Goal: Task Accomplishment & Management: Complete application form

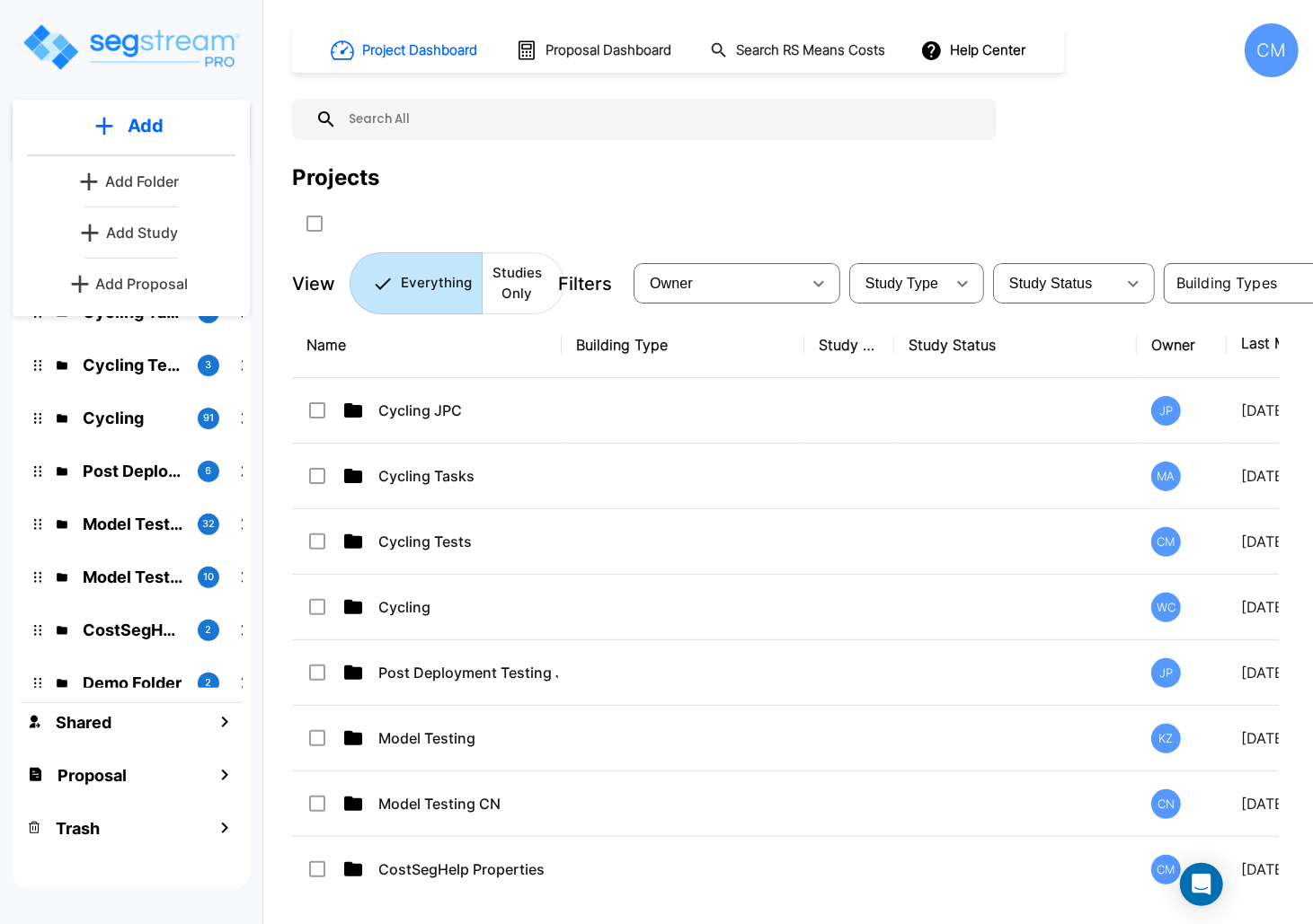
click at [161, 230] on p "Add Study" at bounding box center [142, 232] width 72 height 22
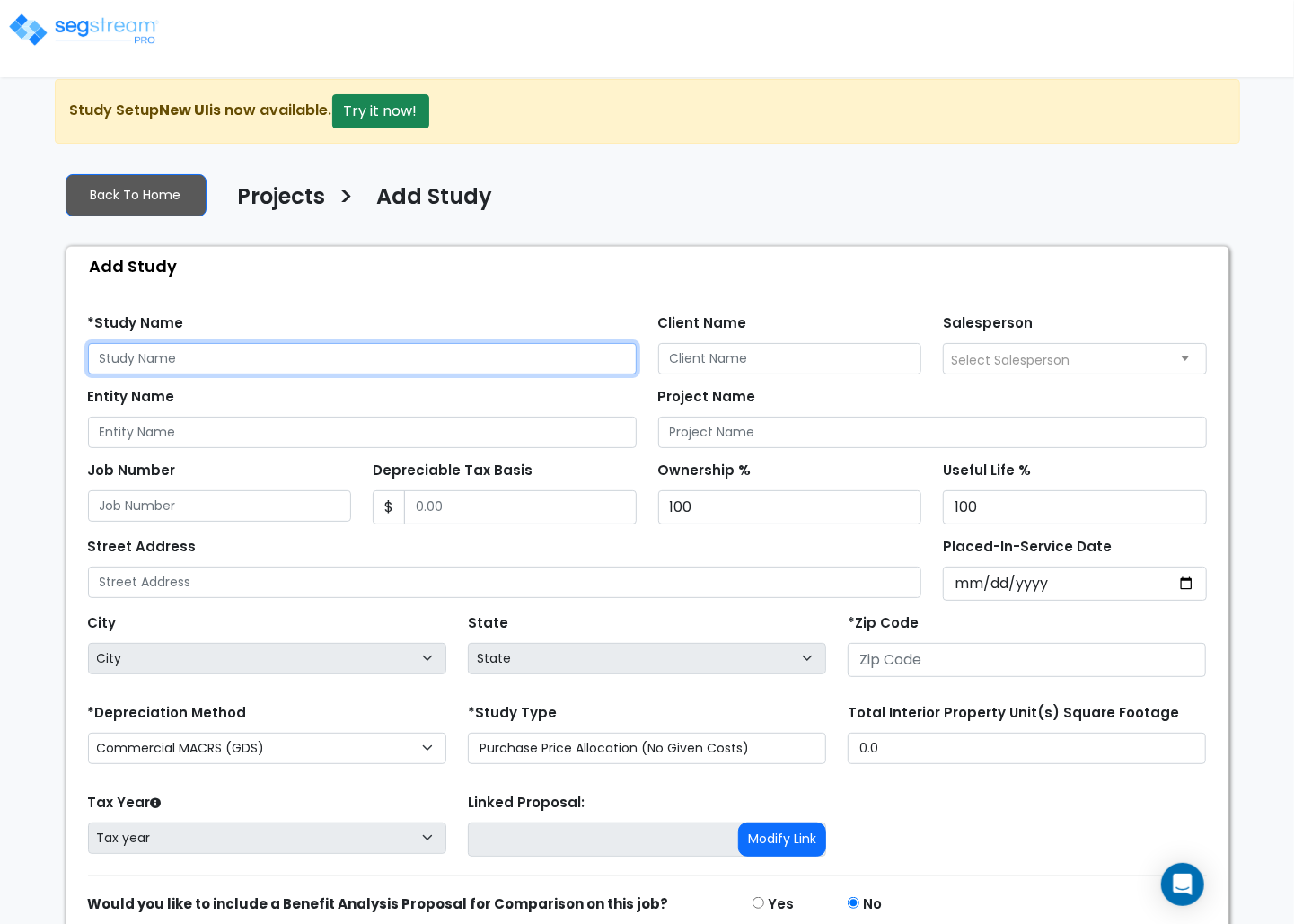
click at [163, 363] on input "text" at bounding box center [362, 359] width 549 height 32
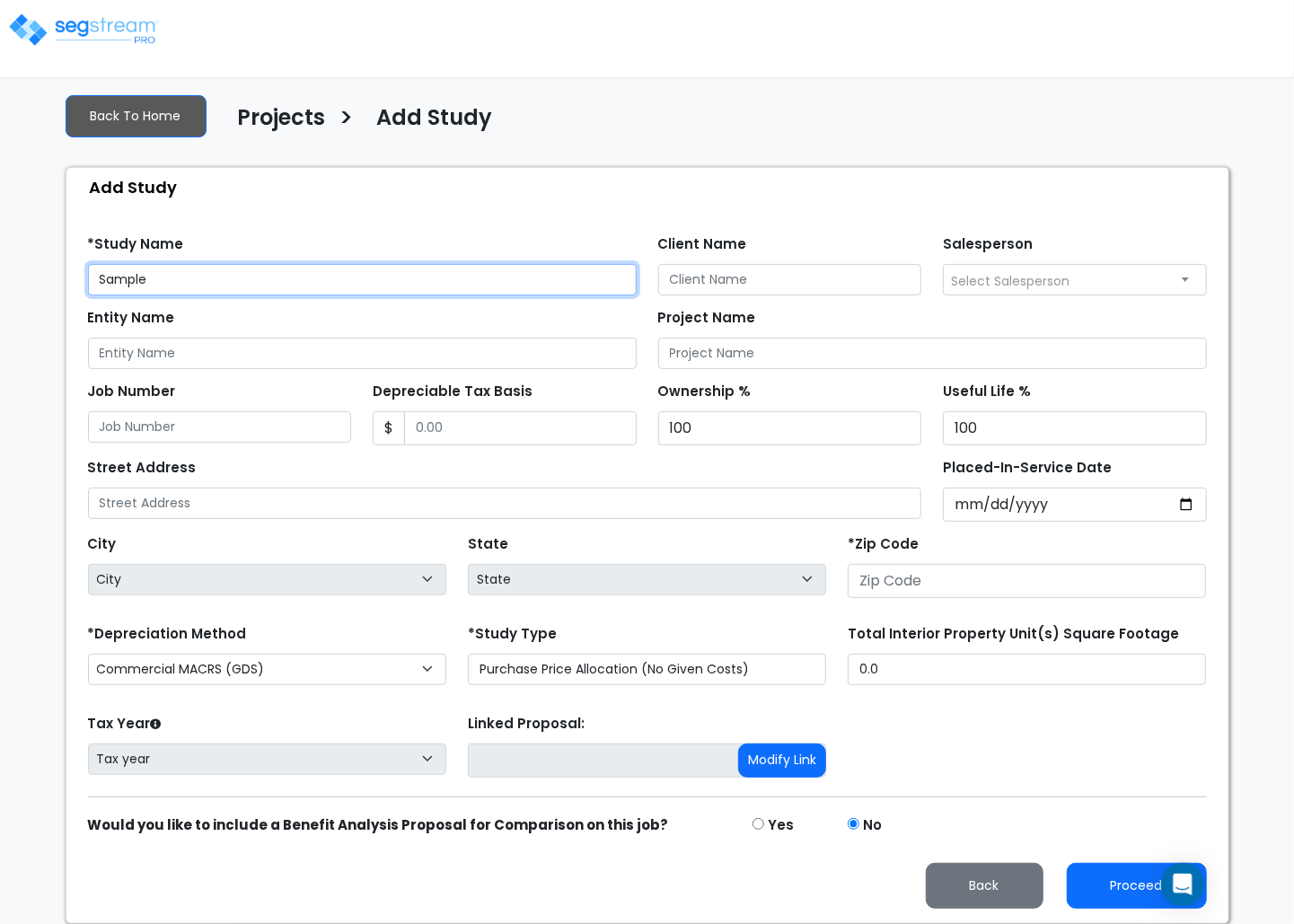
type input "Sample"
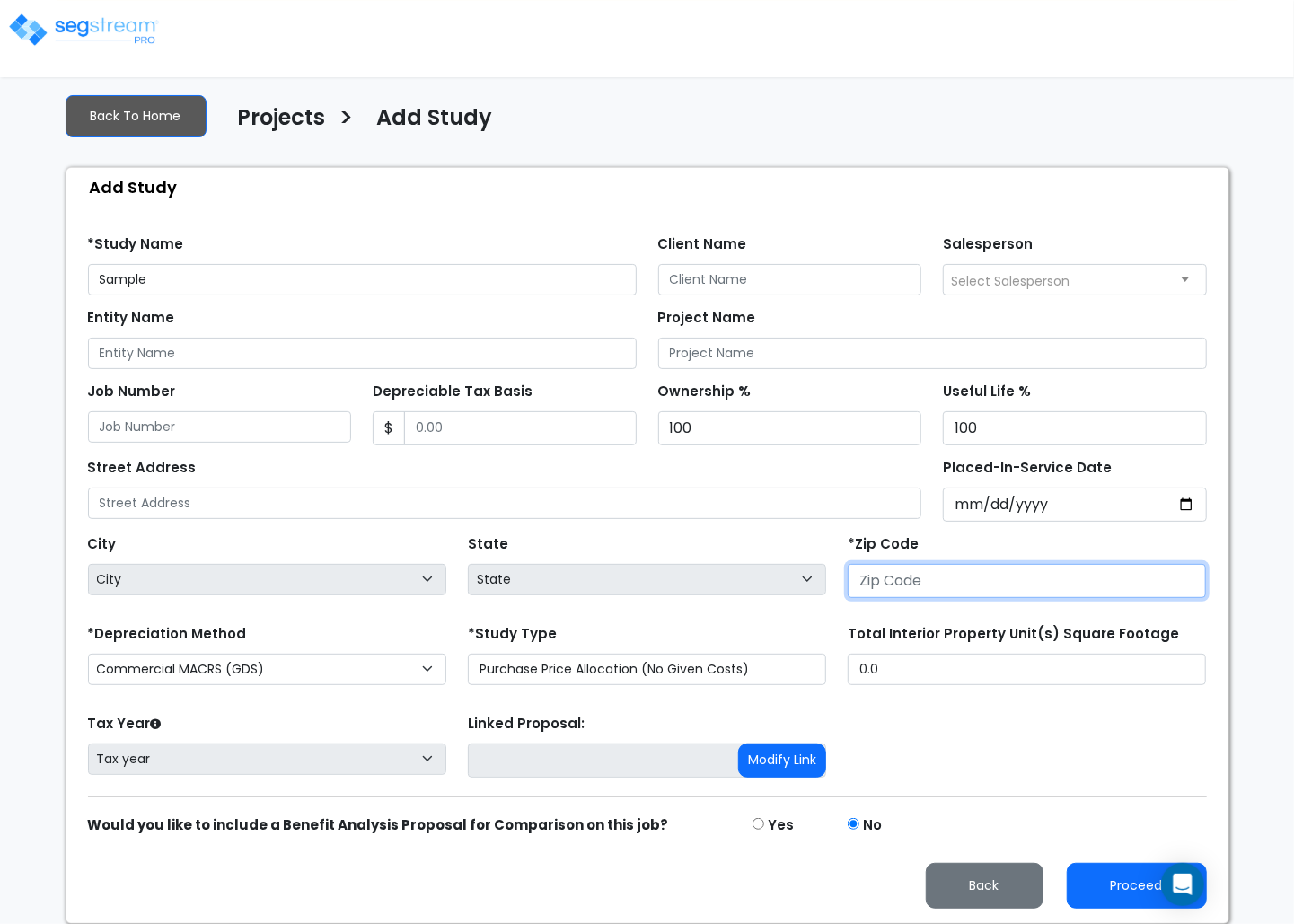
click at [982, 583] on input "number" at bounding box center [1028, 581] width 358 height 34
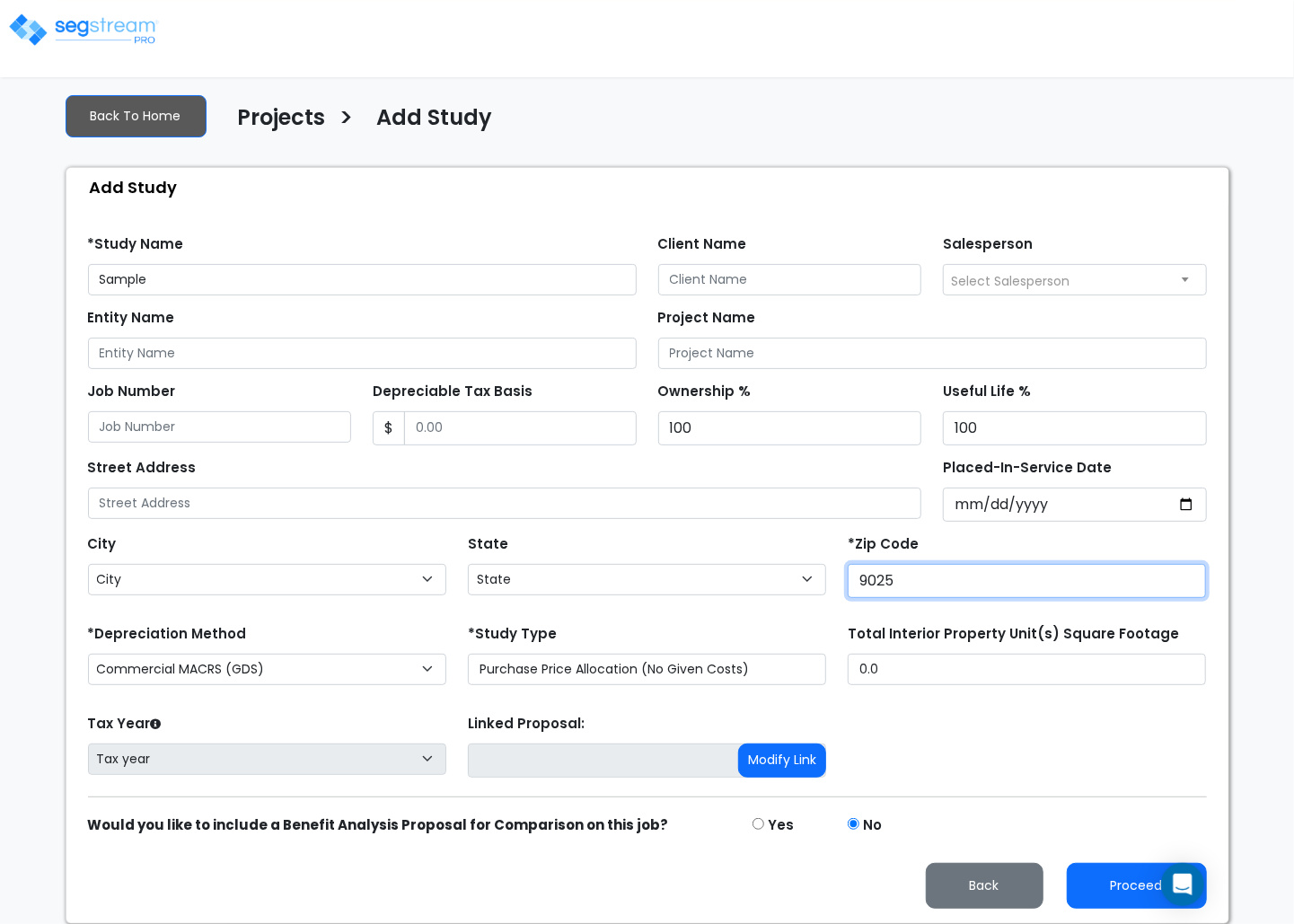
type input "90250"
select select "CA"
type input "90250"
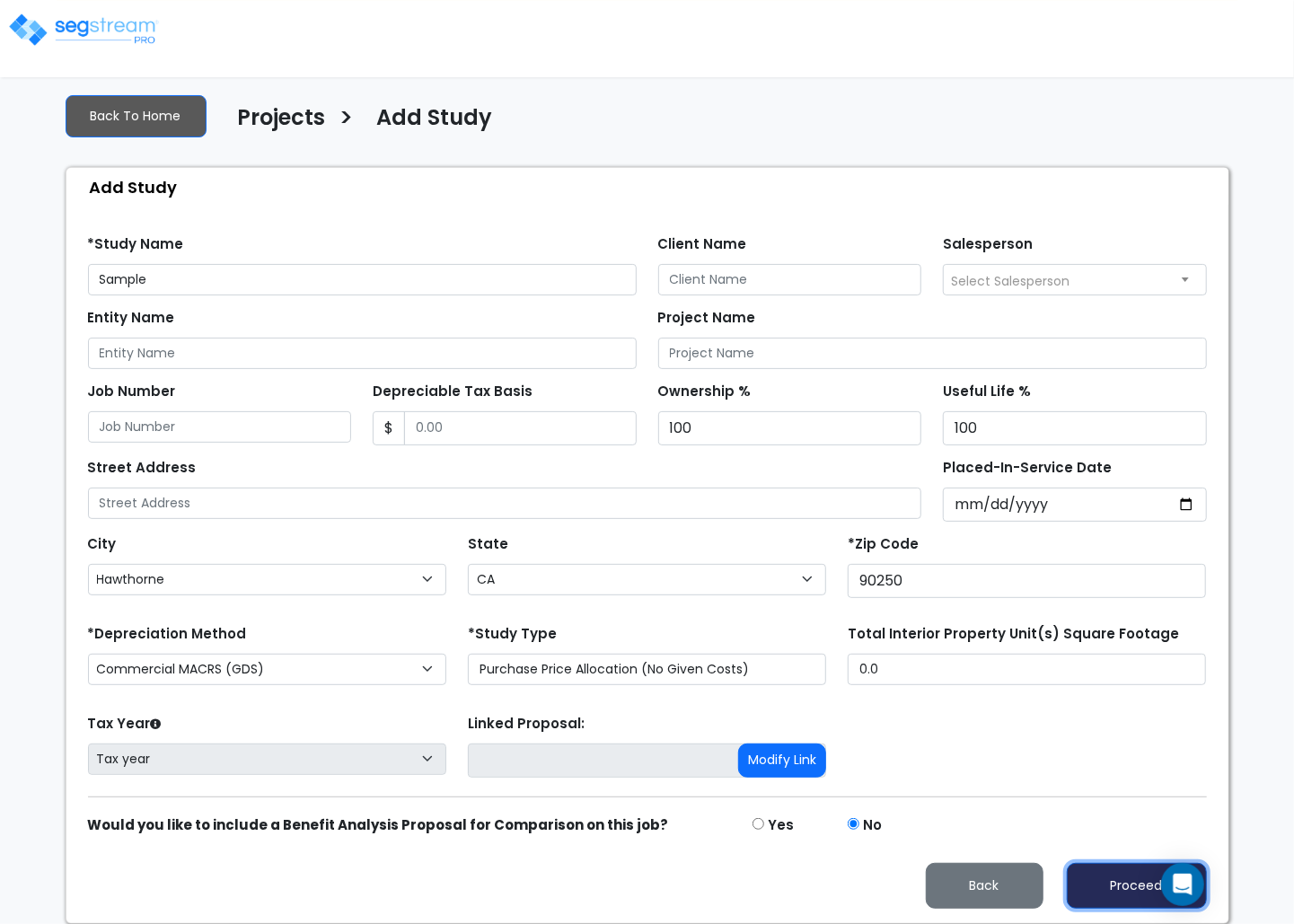
click at [1115, 867] on button "Proceed" at bounding box center [1136, 886] width 140 height 46
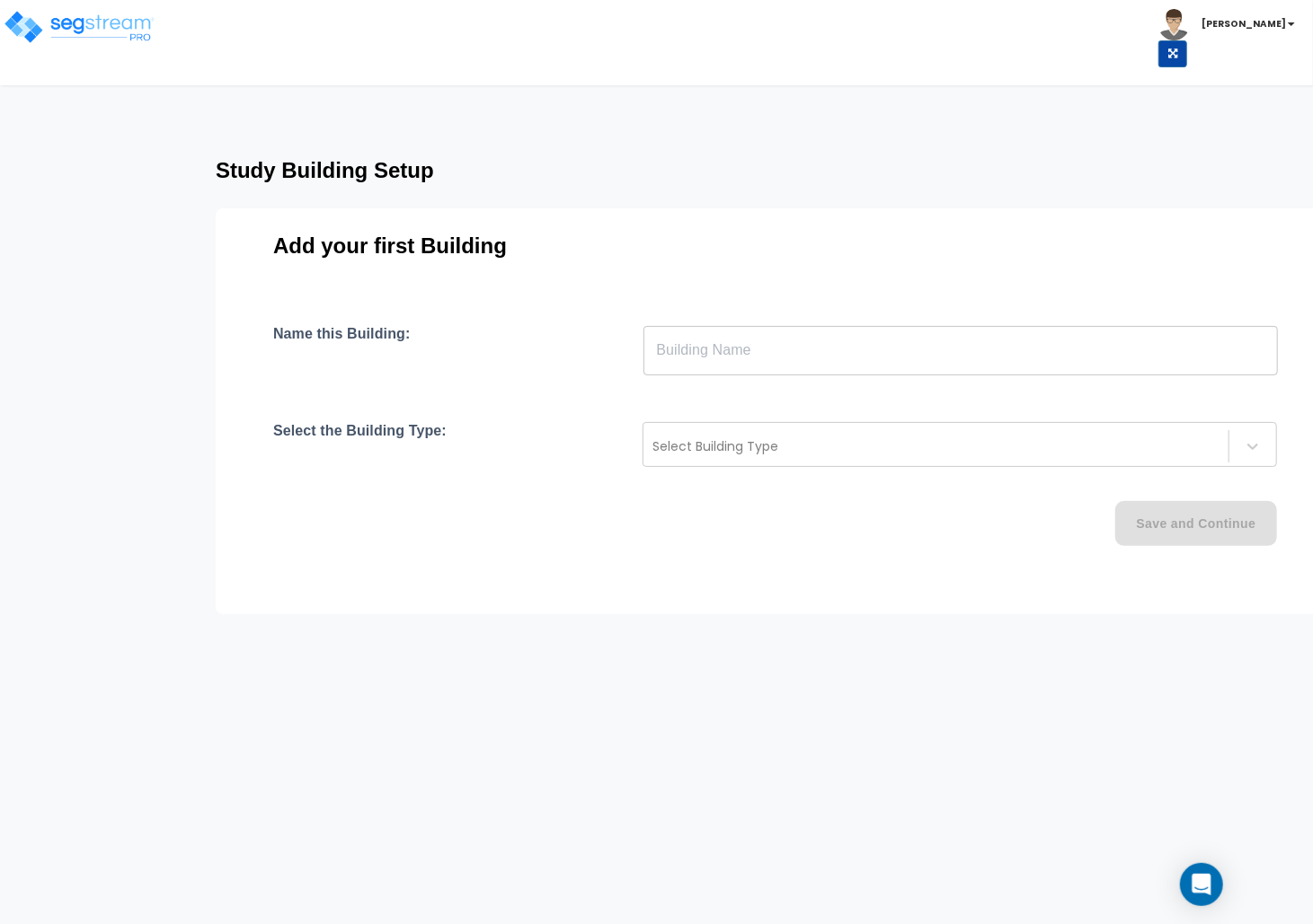
click at [825, 365] on input "text" at bounding box center [960, 351] width 634 height 51
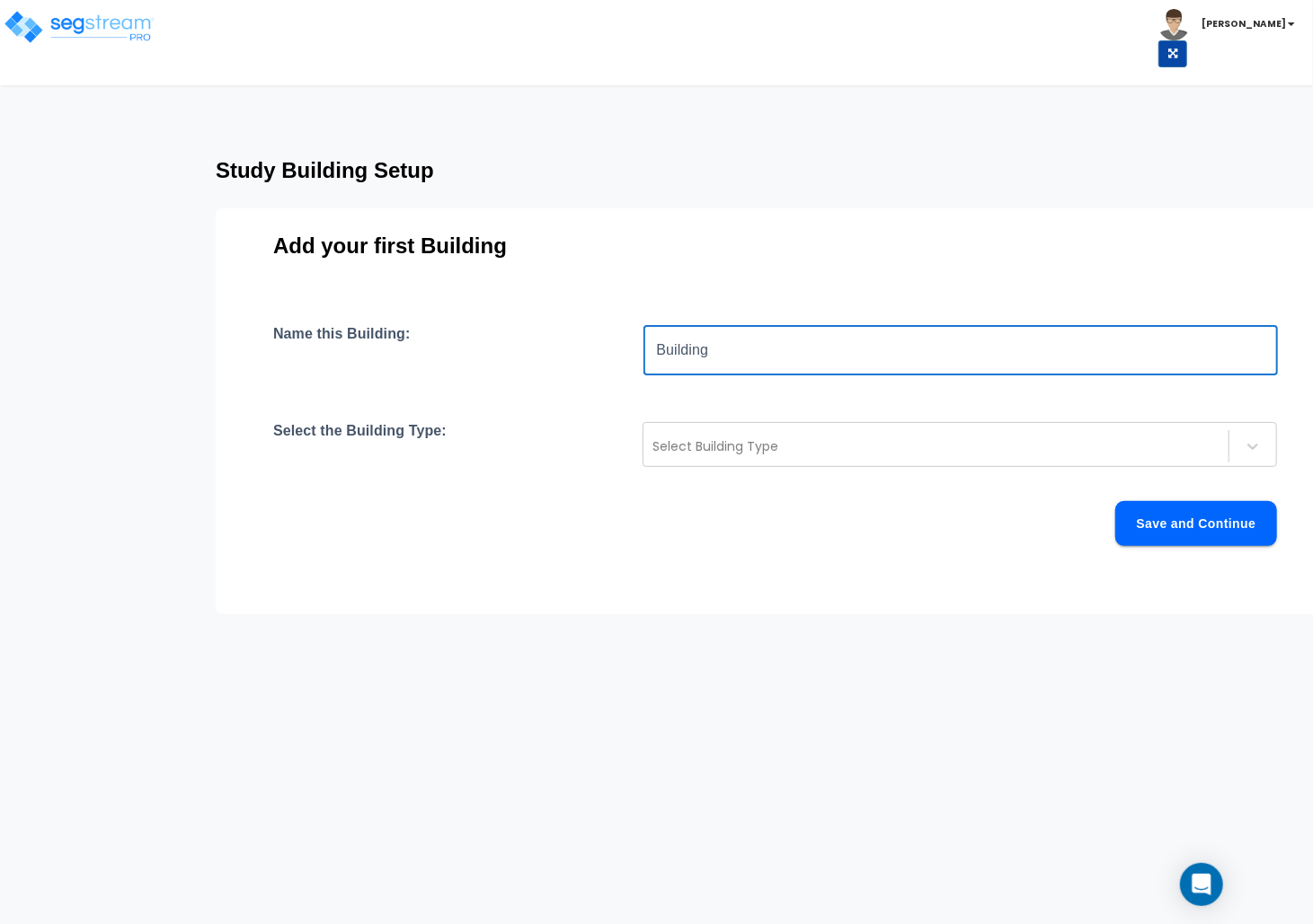
type input "Building"
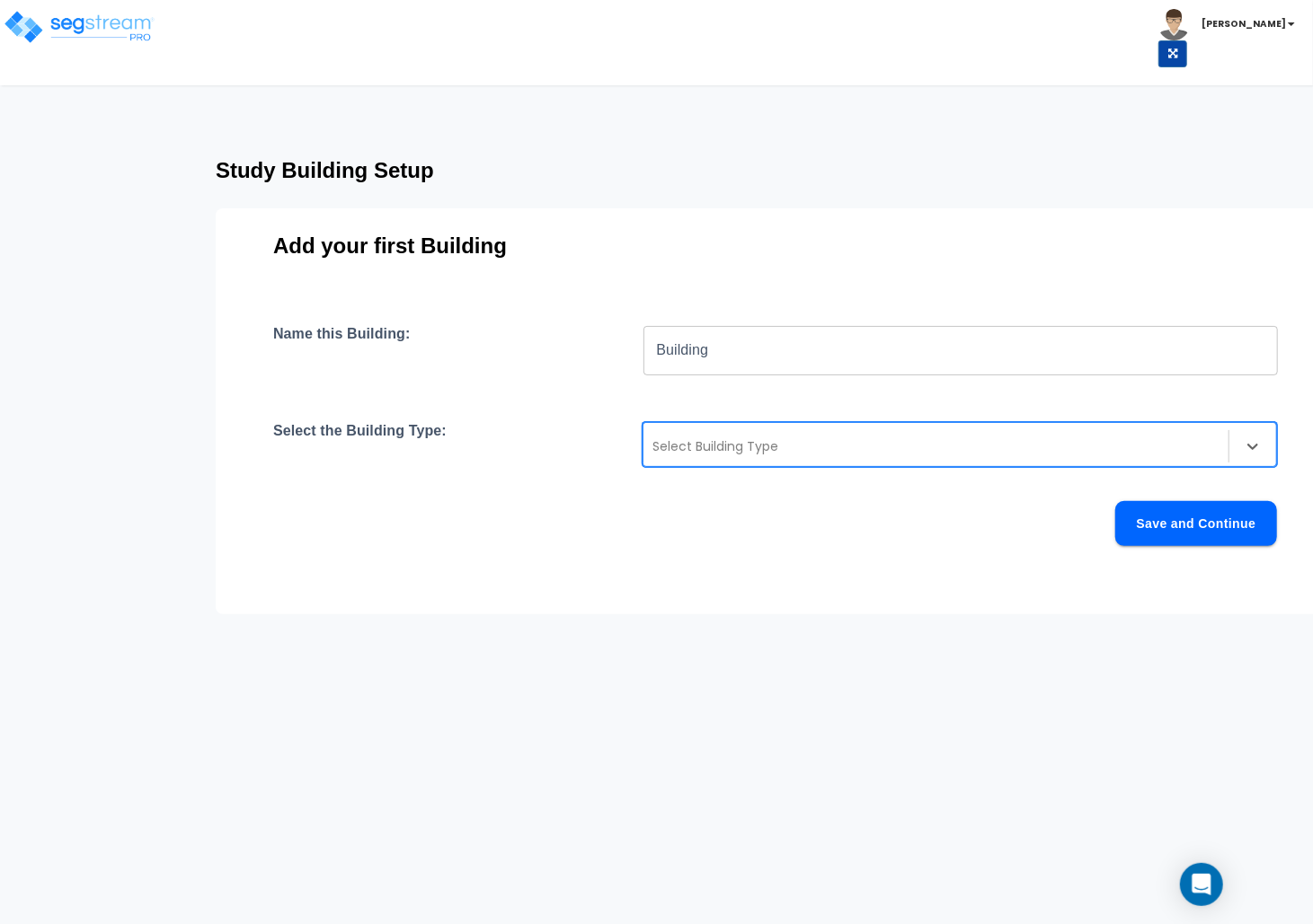
click at [809, 450] on div at bounding box center [936, 446] width 567 height 22
